Goal: Task Accomplishment & Management: Use online tool/utility

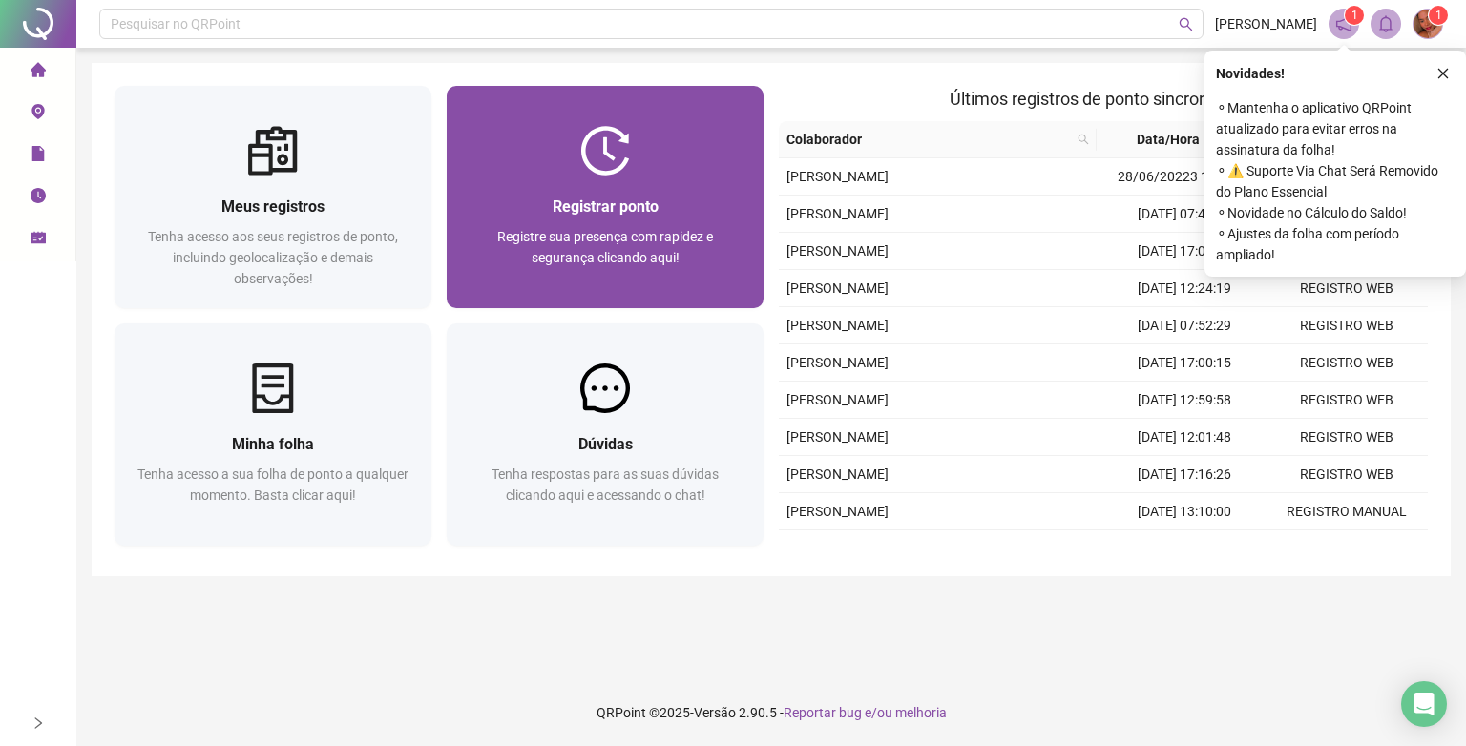
click at [672, 189] on div "Registrar ponto Registre sua presença com rapidez e segurança clicando aqui!" at bounding box center [605, 242] width 317 height 133
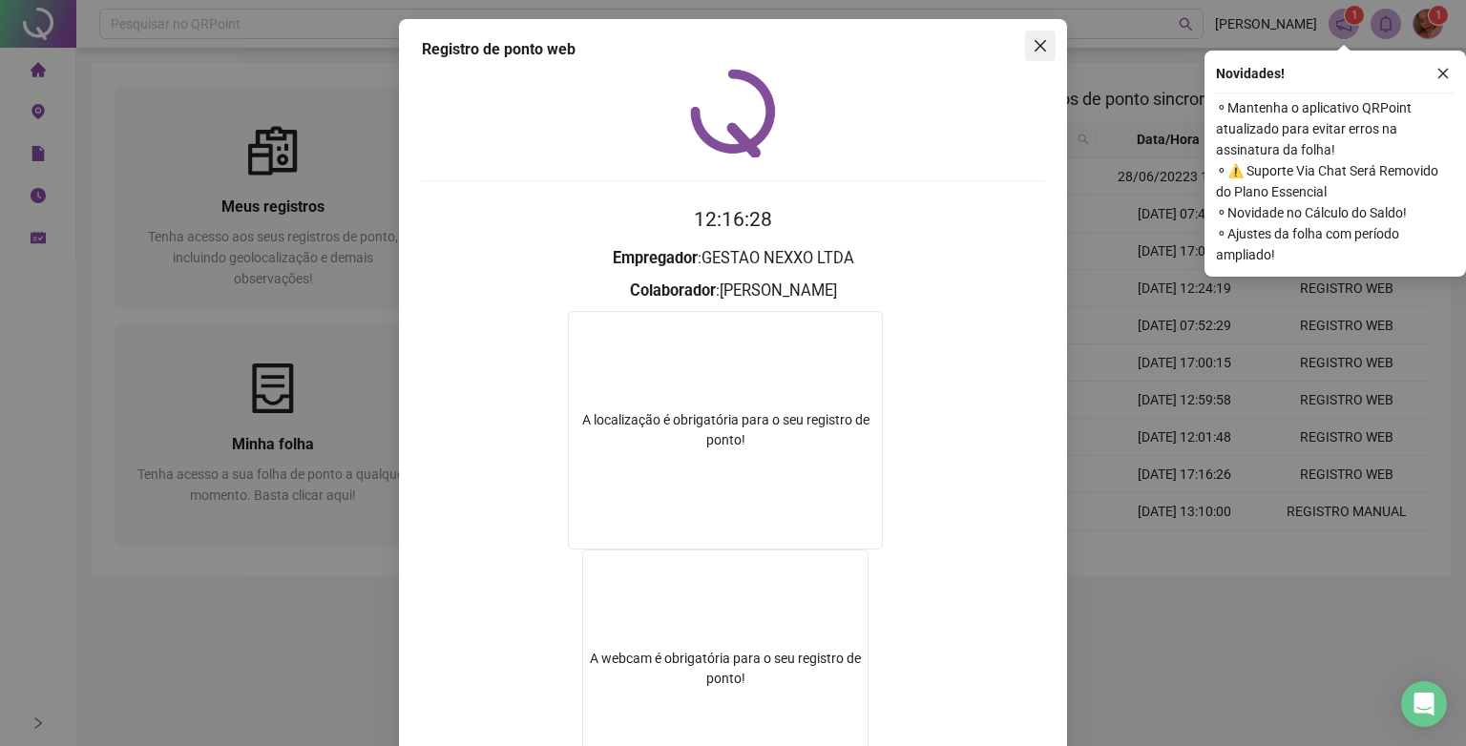
click at [1046, 52] on span "Close" at bounding box center [1040, 45] width 31 height 15
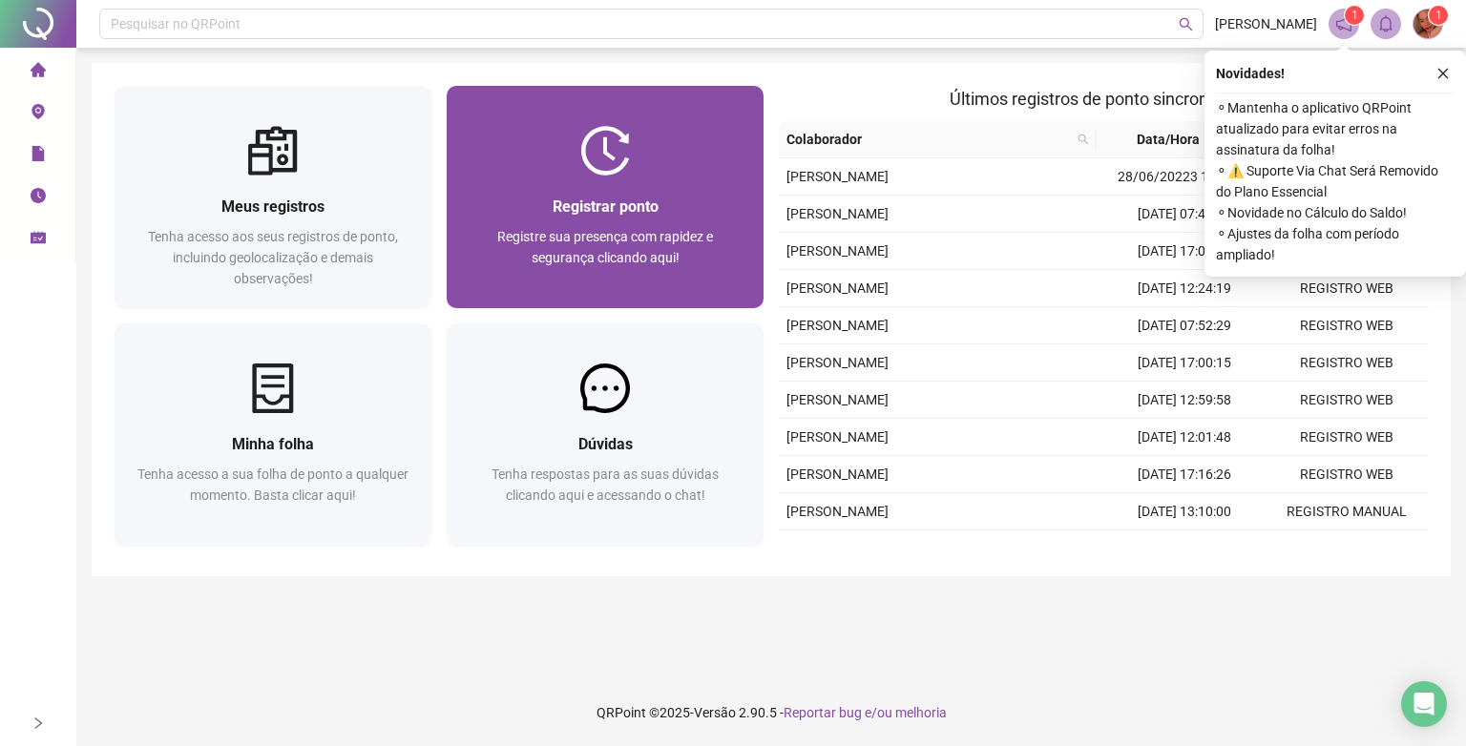
click at [704, 213] on div "Registrar ponto" at bounding box center [605, 207] width 271 height 24
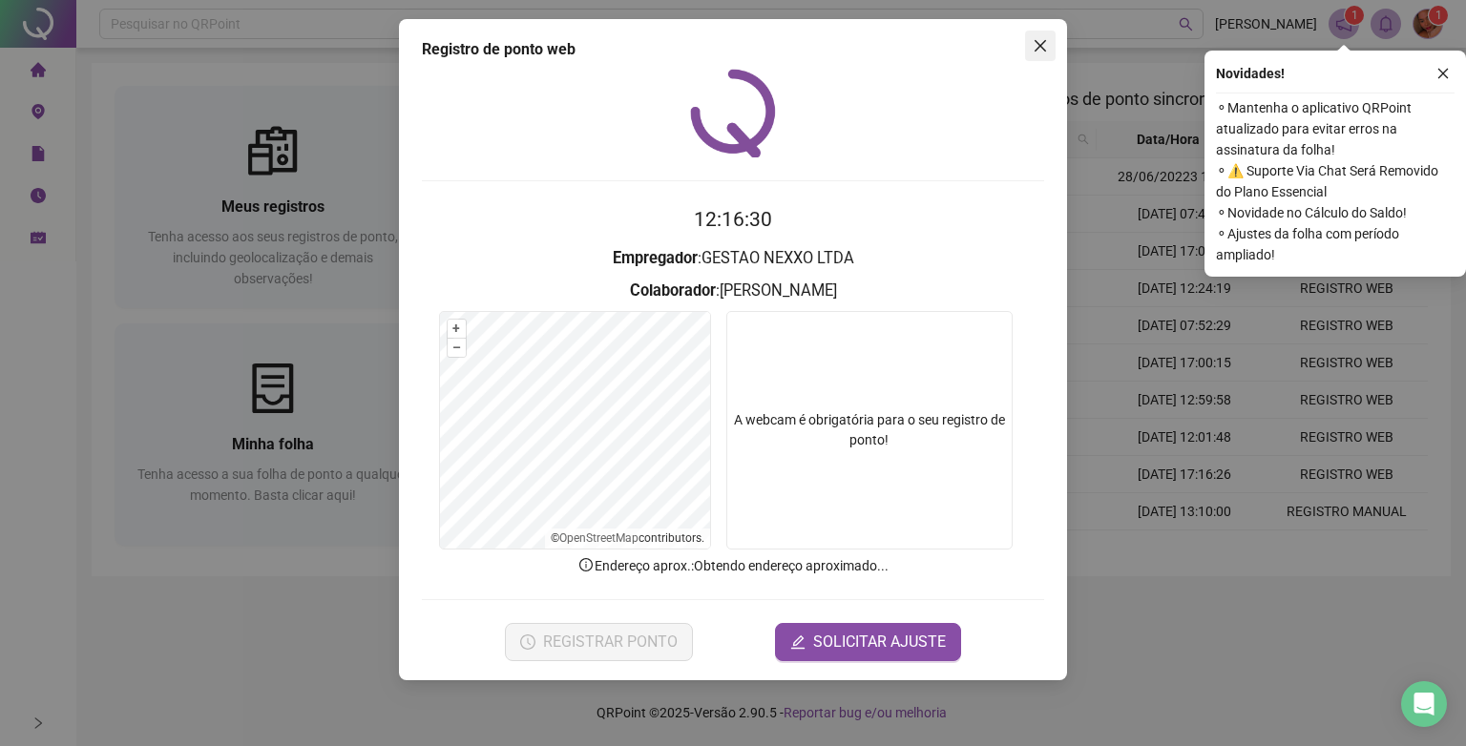
click at [1046, 46] on icon "close" at bounding box center [1040, 45] width 15 height 15
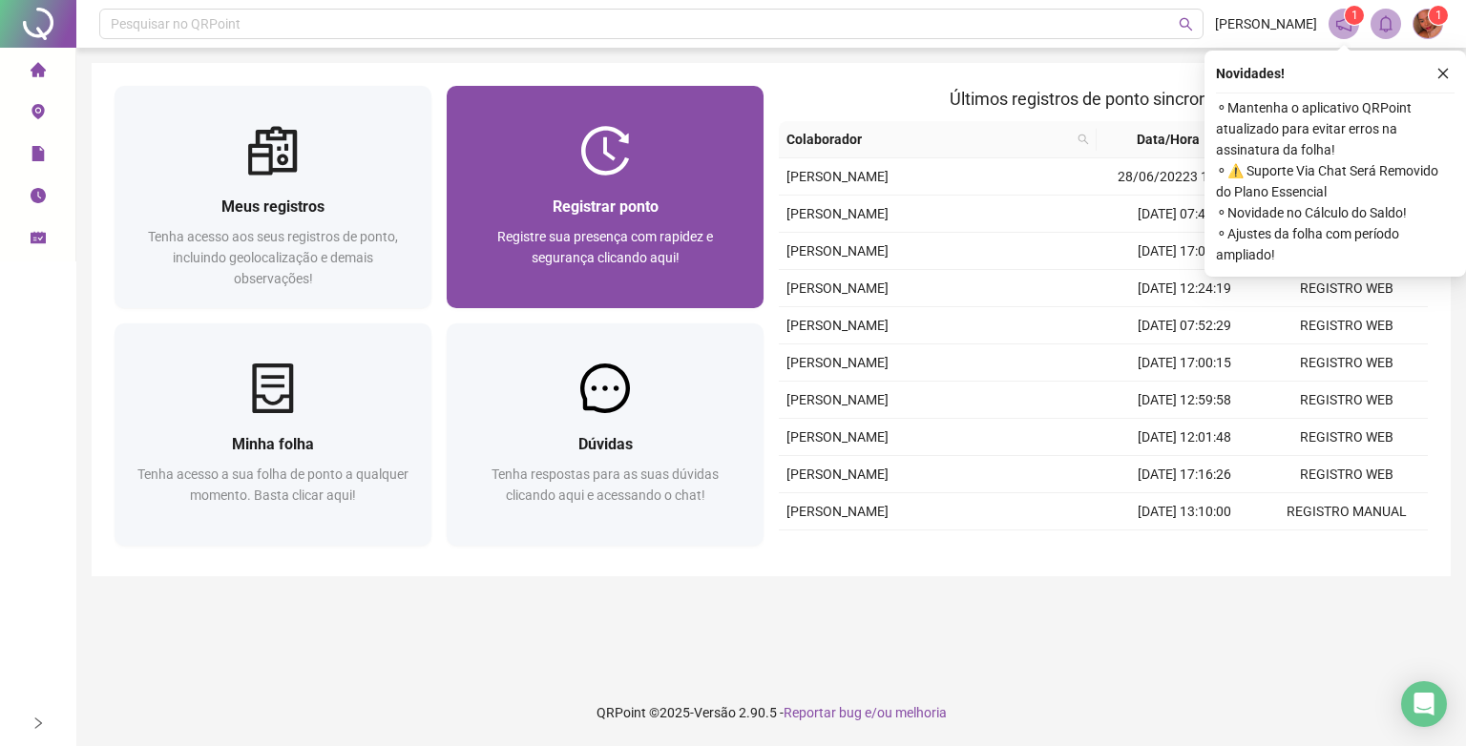
click at [631, 176] on div "Registrar ponto Registre sua presença com rapidez e segurança clicando aqui!" at bounding box center [605, 242] width 317 height 133
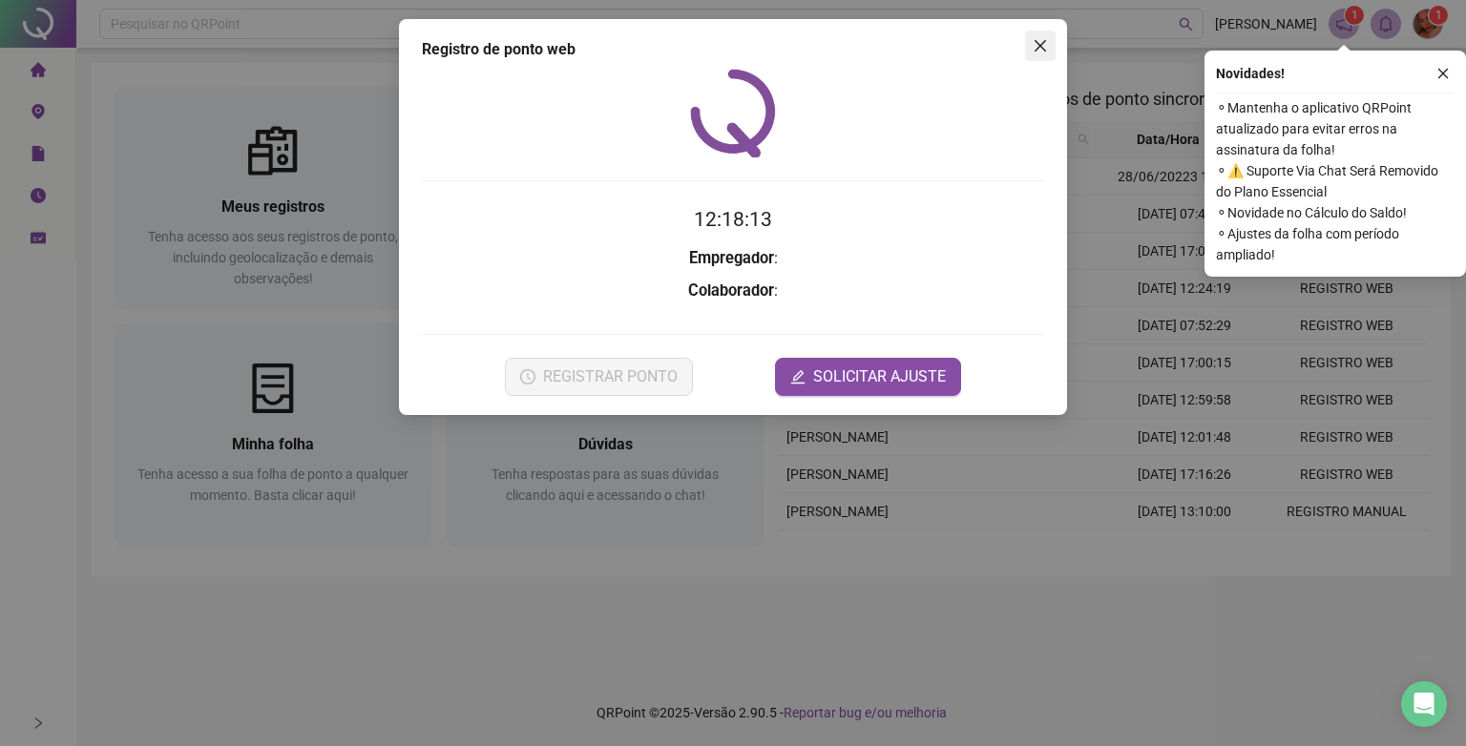
click at [1027, 46] on span "Close" at bounding box center [1040, 45] width 31 height 15
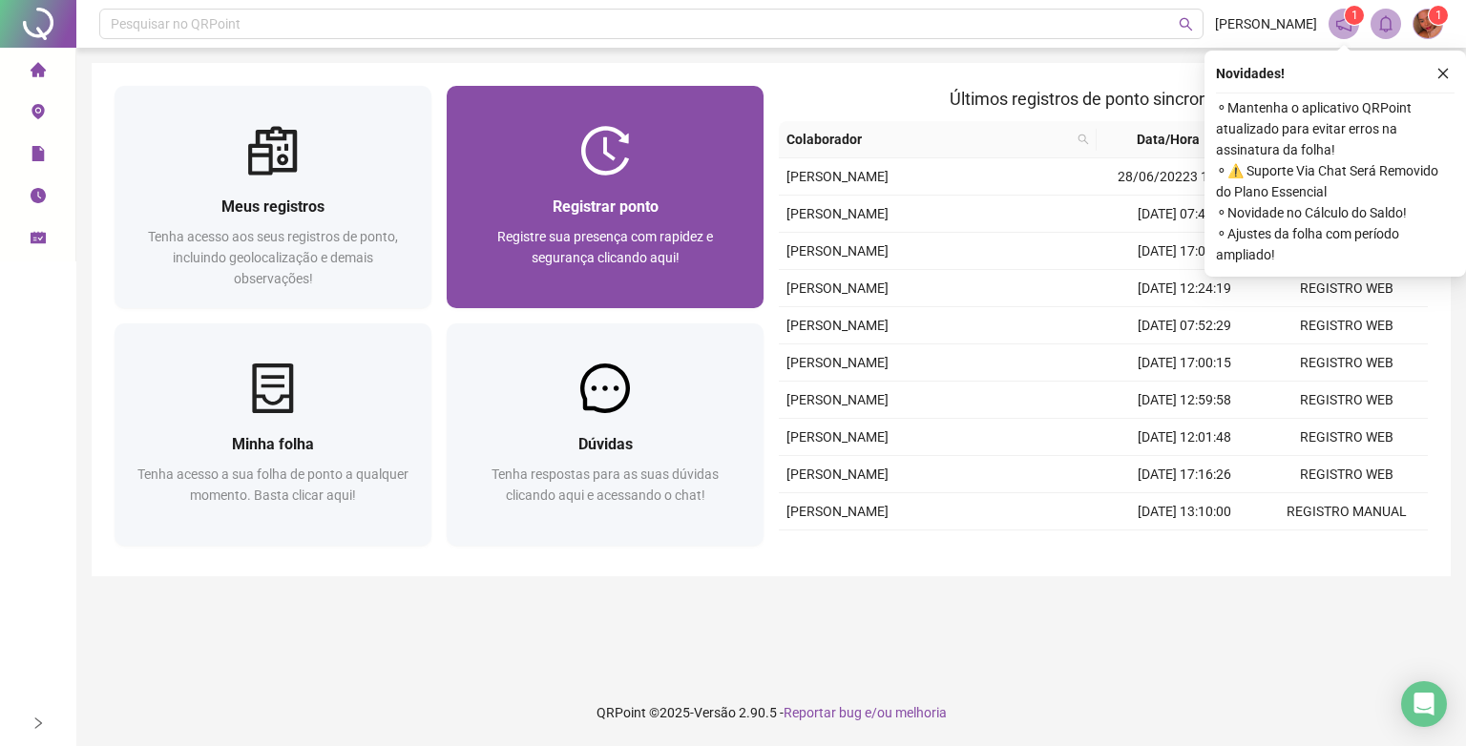
click at [660, 158] on div at bounding box center [605, 151] width 317 height 50
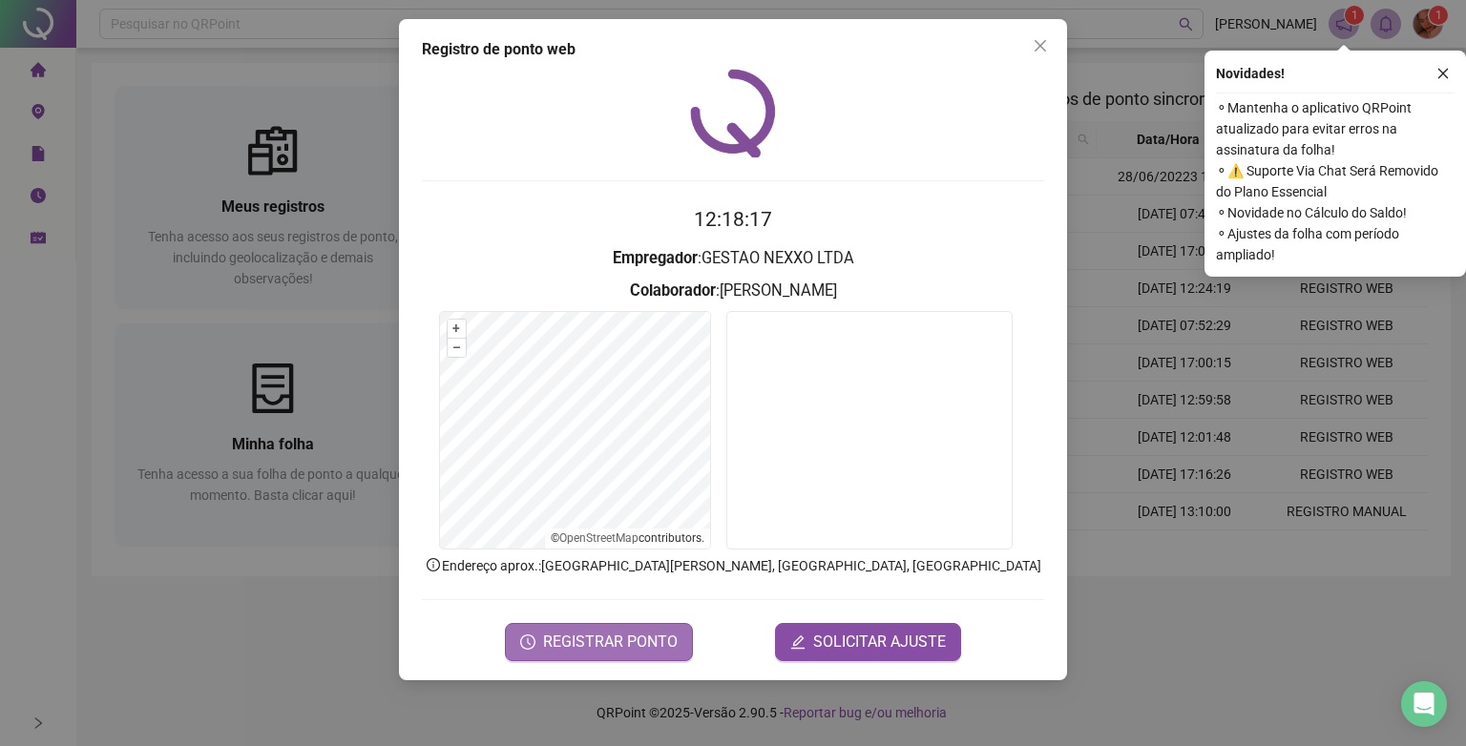
click at [551, 639] on span "REGISTRAR PONTO" at bounding box center [610, 642] width 135 height 23
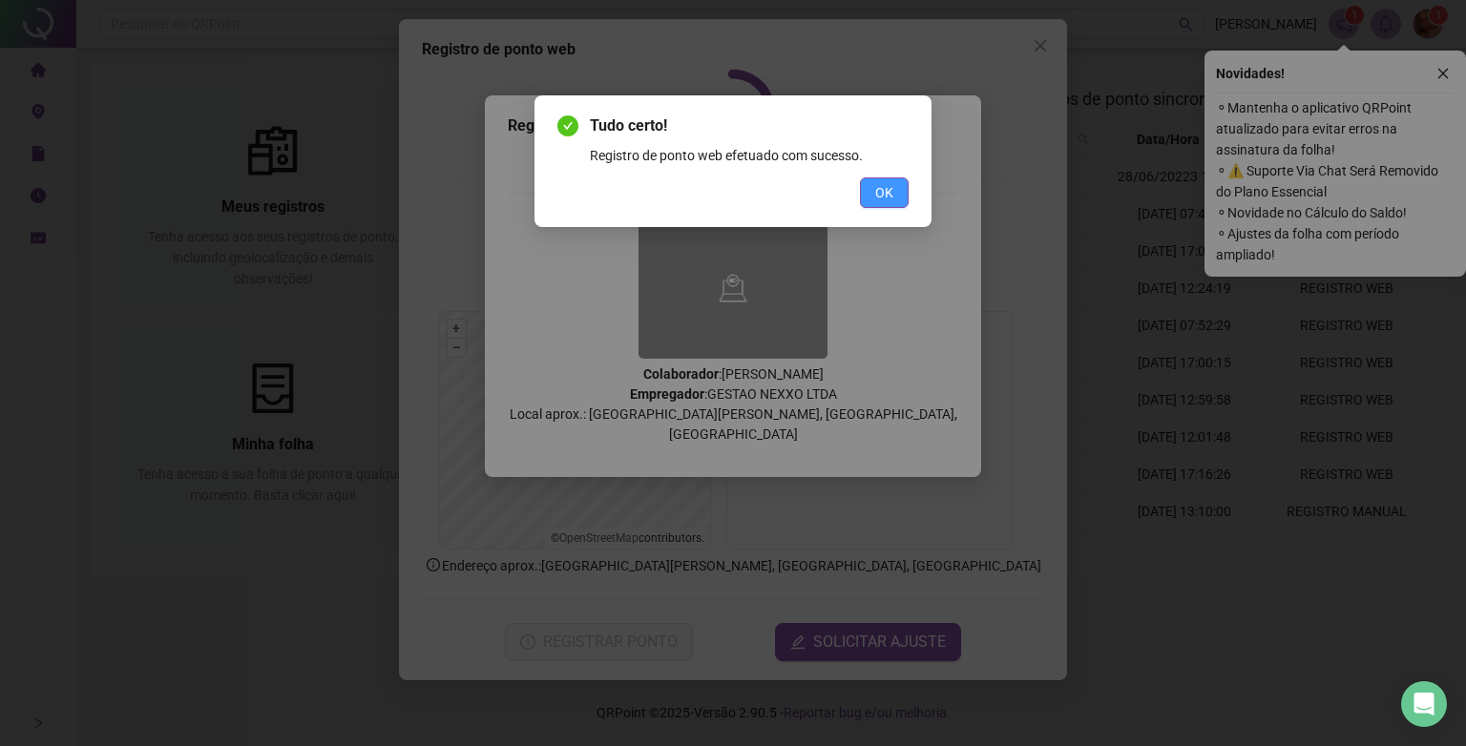
click at [870, 200] on button "OK" at bounding box center [884, 193] width 49 height 31
